Goal: Information Seeking & Learning: Learn about a topic

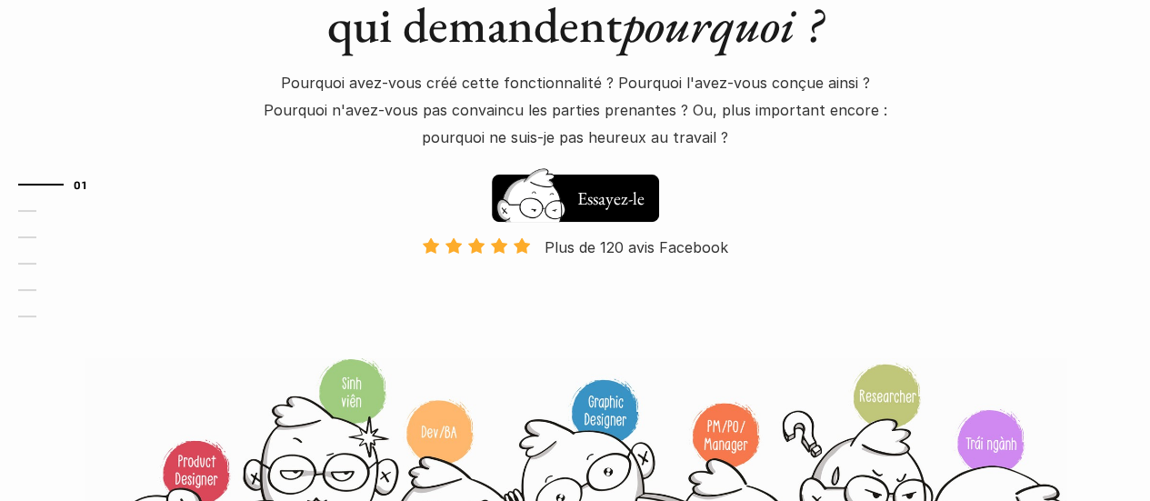
scroll to position [238, 0]
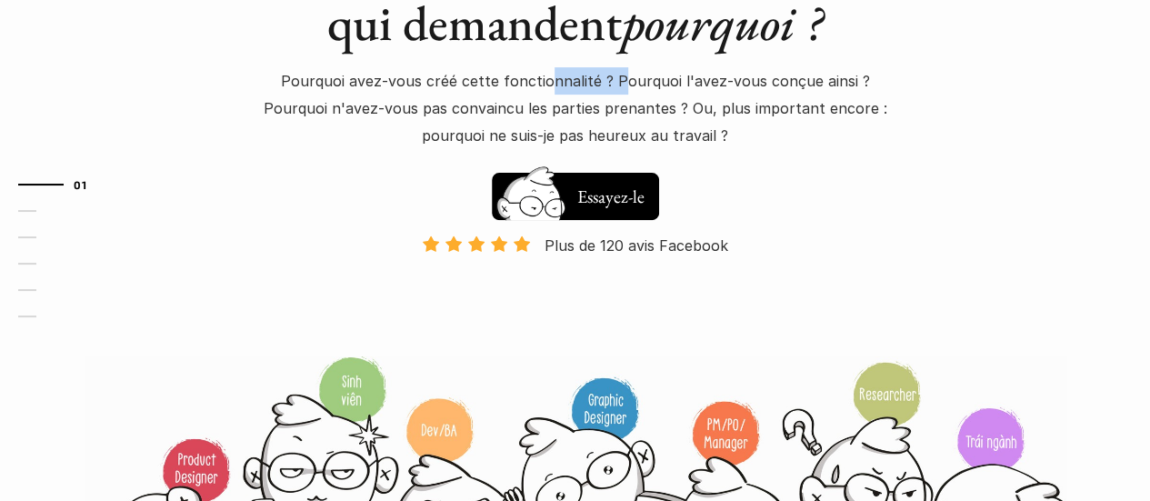
drag, startPoint x: 516, startPoint y: 74, endPoint x: 587, endPoint y: 84, distance: 71.6
click at [587, 84] on font "Pourquoi avez-vous créé cette fonctionnalité ? Pourquoi l'avez-vous conçue ains…" at bounding box center [578, 109] width 628 height 74
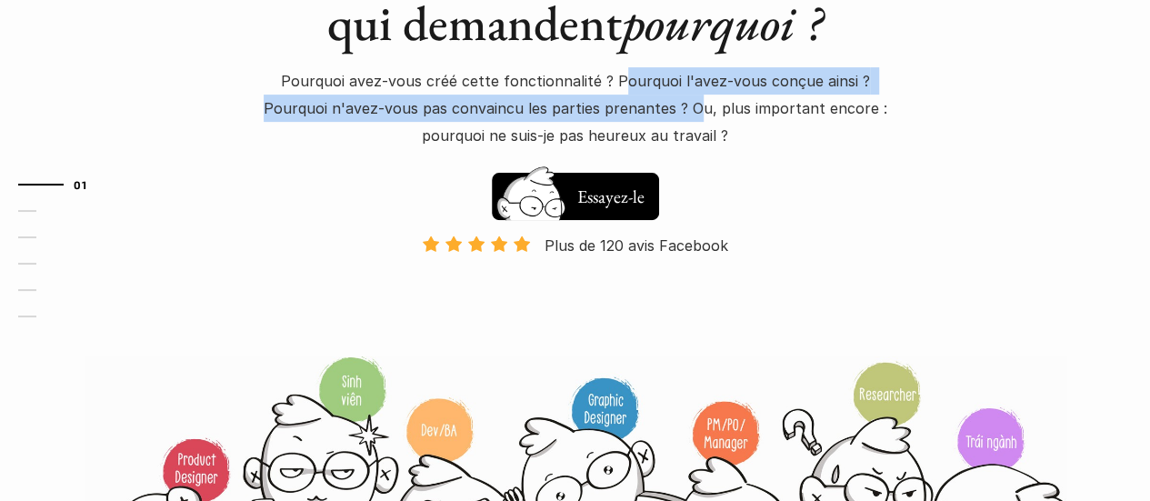
drag, startPoint x: 587, startPoint y: 84, endPoint x: 625, endPoint y: 100, distance: 41.5
click at [625, 100] on font "Pourquoi avez-vous créé cette fonctionnalité ? Pourquoi l'avez-vous conçue ains…" at bounding box center [578, 109] width 628 height 74
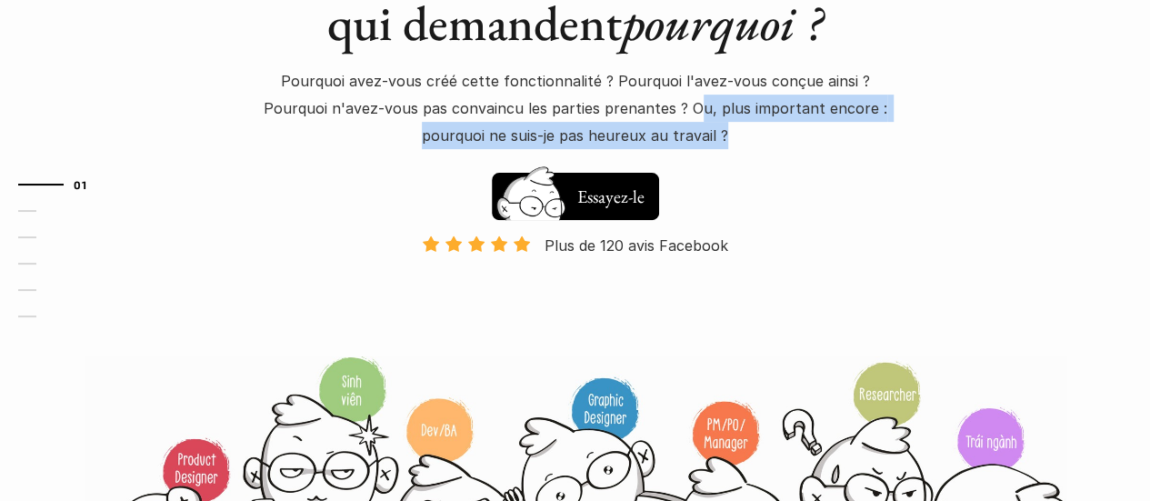
drag, startPoint x: 625, startPoint y: 100, endPoint x: 685, endPoint y: 139, distance: 71.6
click at [685, 139] on p "Pourquoi avez-vous créé cette fonctionnalité ? Pourquoi l'avez-vous conçue ains…" at bounding box center [575, 108] width 636 height 83
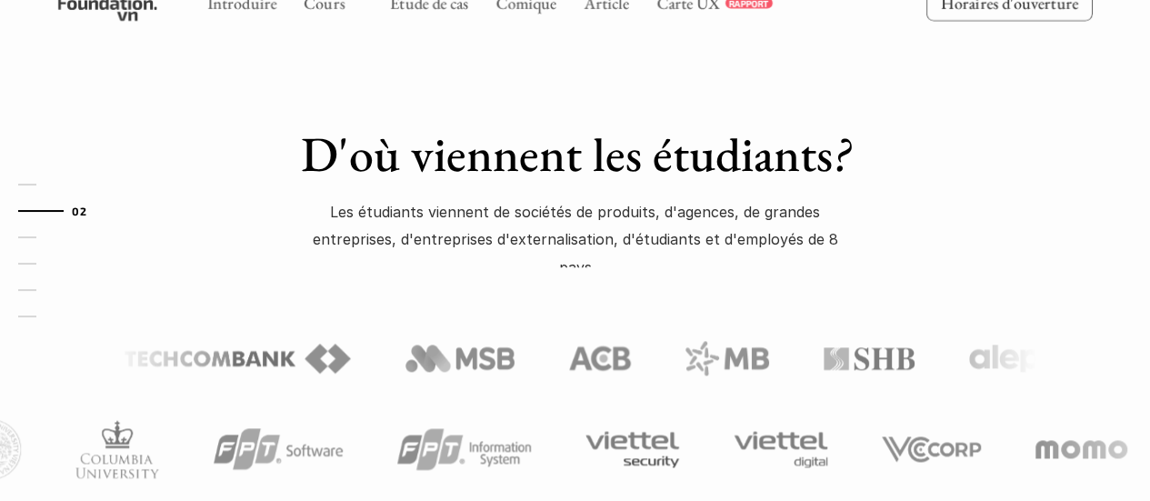
scroll to position [905, 0]
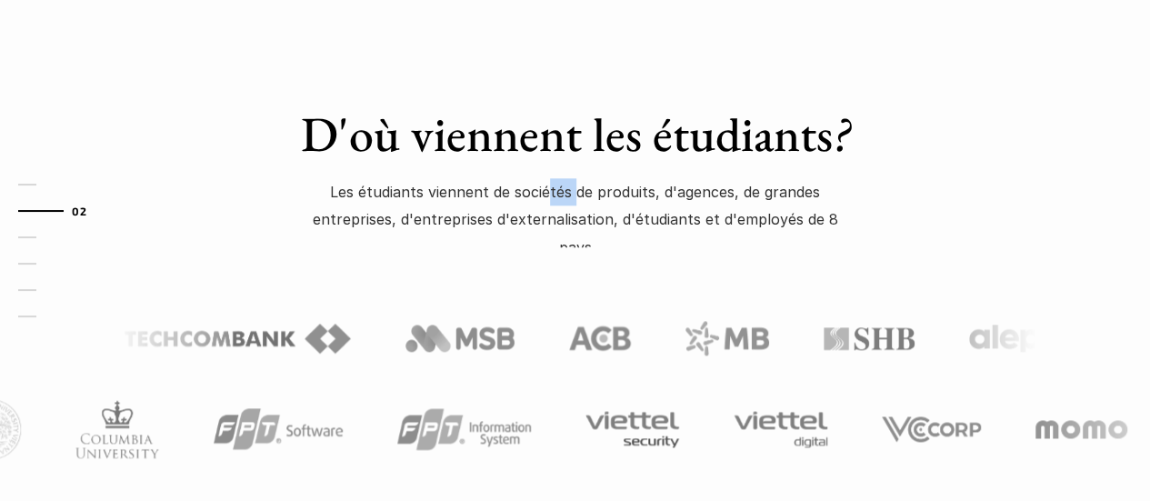
drag, startPoint x: 547, startPoint y: 175, endPoint x: 581, endPoint y: 208, distance: 46.9
click at [581, 208] on div "D'où viennent les étudiants ? Les étudiants viennent de sociétés de produits, d…" at bounding box center [576, 182] width 564 height 129
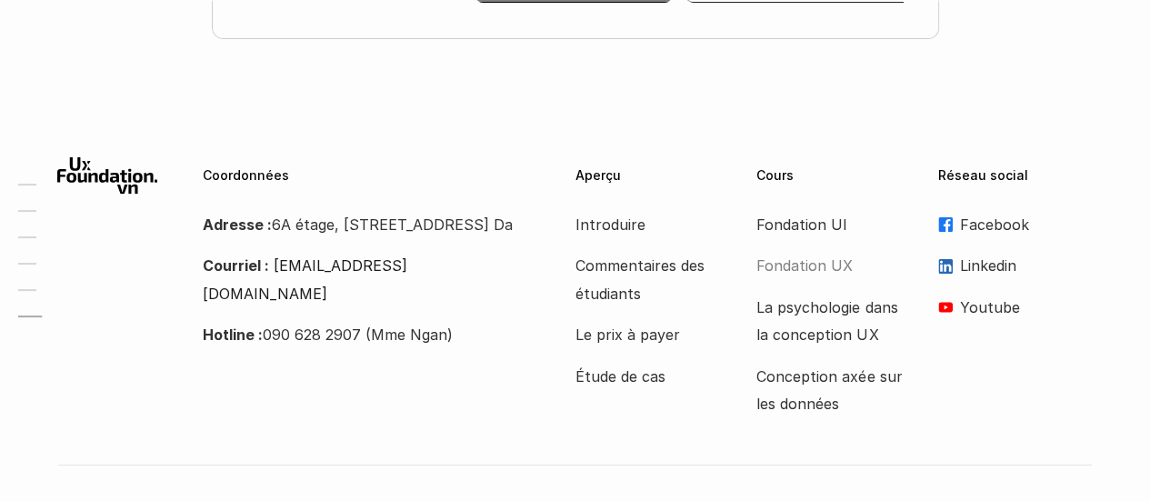
scroll to position [6890, 0]
